Goal: Task Accomplishment & Management: Manage account settings

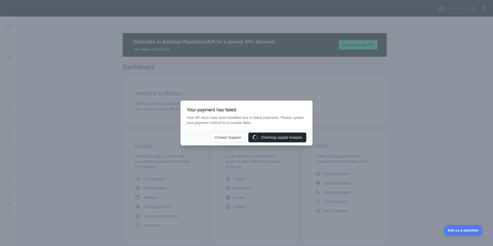
click at [236, 78] on div at bounding box center [246, 123] width 493 height 246
click at [292, 137] on button "Update payment method" at bounding box center [282, 137] width 48 height 10
click at [382, 90] on div at bounding box center [246, 123] width 493 height 246
click at [236, 137] on button "Contact Support" at bounding box center [237, 137] width 35 height 10
click at [372, 103] on div at bounding box center [246, 123] width 493 height 246
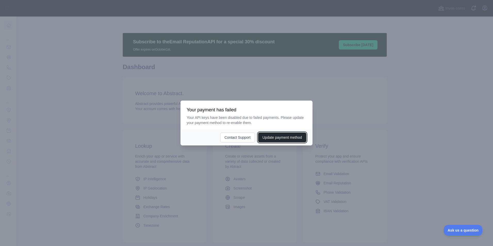
drag, startPoint x: 283, startPoint y: 140, endPoint x: 333, endPoint y: 141, distance: 50.0
click at [283, 140] on button "Update payment method" at bounding box center [282, 137] width 48 height 10
drag, startPoint x: 285, startPoint y: 139, endPoint x: 321, endPoint y: 128, distance: 37.2
click at [285, 139] on button "Update payment method" at bounding box center [282, 137] width 48 height 10
